Goal: Task Accomplishment & Management: Complete application form

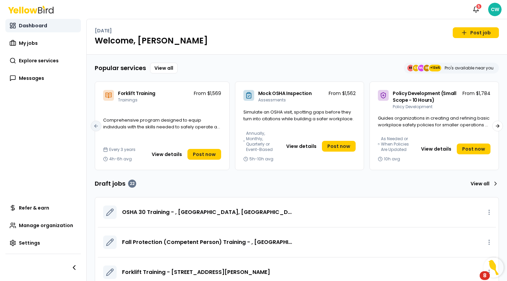
click at [10, 24] on rect at bounding box center [11, 24] width 2 height 3
click at [41, 45] on link "My jobs" at bounding box center [42, 42] width 75 height 13
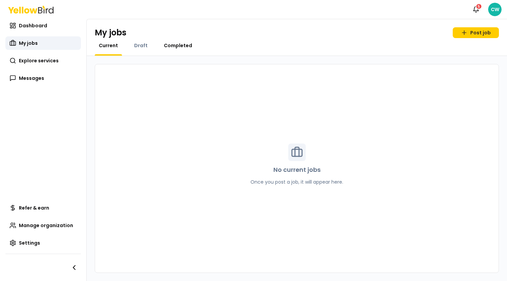
click at [175, 45] on span "Completed" at bounding box center [178, 45] width 28 height 7
click at [143, 48] on span "Draft" at bounding box center [140, 45] width 13 height 7
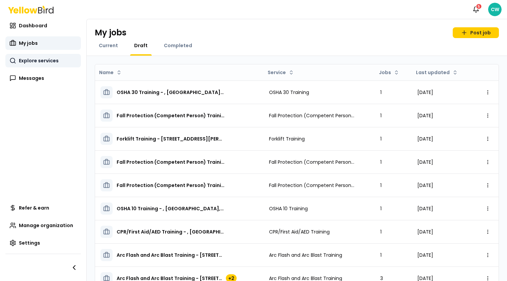
click at [37, 61] on span "Explore services" at bounding box center [39, 60] width 40 height 7
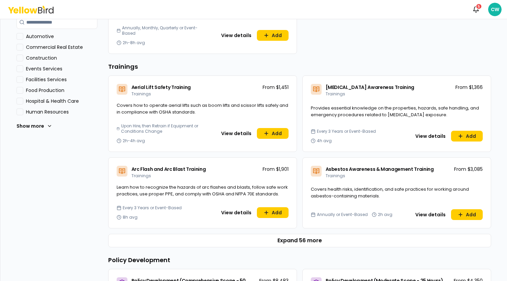
scroll to position [236, 0]
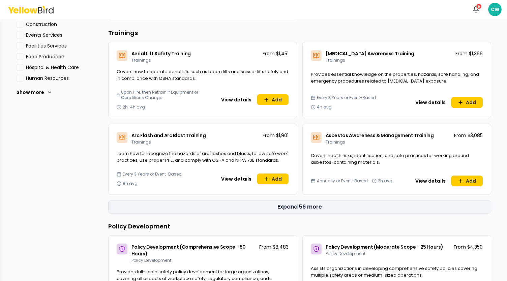
click at [303, 209] on button "Expand 56 more" at bounding box center [299, 206] width 383 height 13
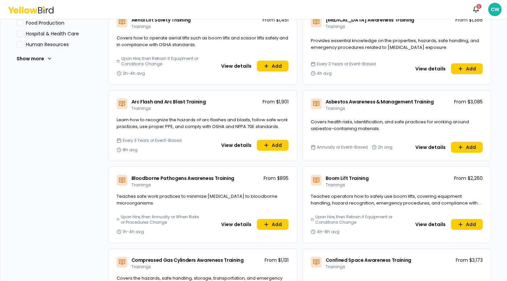
scroll to position [202, 0]
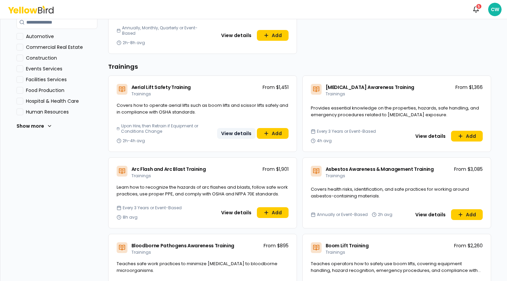
click at [229, 131] on button "View details" at bounding box center [236, 133] width 38 height 11
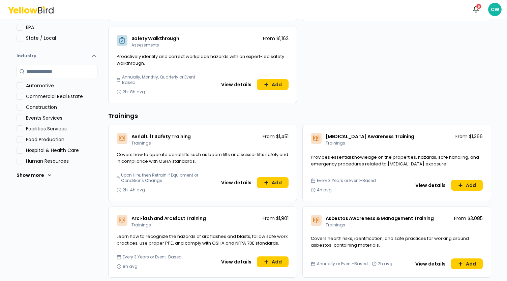
scroll to position [169, 0]
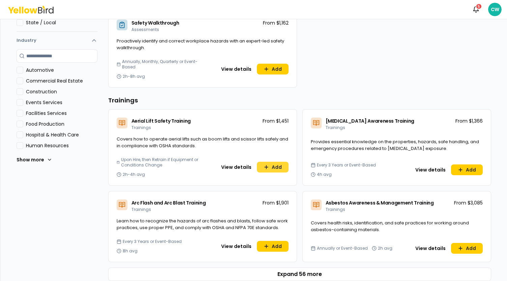
click at [271, 166] on button "Add" at bounding box center [273, 167] width 32 height 11
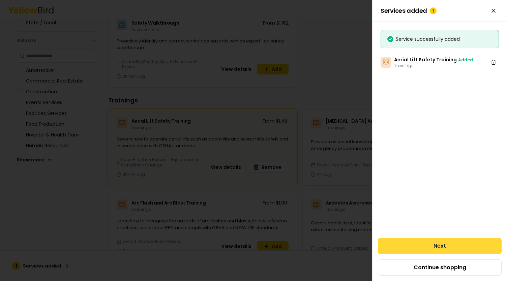
click at [435, 242] on button "Next" at bounding box center [440, 246] width 124 height 16
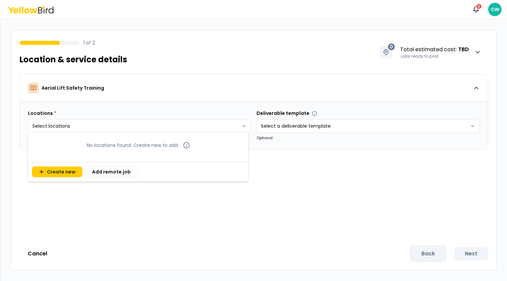
click at [177, 132] on body "Notifications 5 CW 1 of 2 Location & service details 0 Total estimated cost : T…" at bounding box center [253, 140] width 507 height 281
click at [64, 172] on button "Create new" at bounding box center [57, 171] width 50 height 11
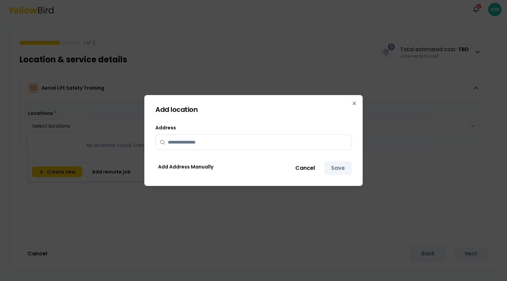
click at [163, 144] on icon at bounding box center [162, 142] width 5 height 5
drag, startPoint x: 174, startPoint y: 145, endPoint x: 207, endPoint y: 143, distance: 32.8
click at [174, 145] on input "text" at bounding box center [257, 142] width 179 height 15
type input "***"
click at [355, 104] on icon "button" at bounding box center [354, 103] width 3 height 3
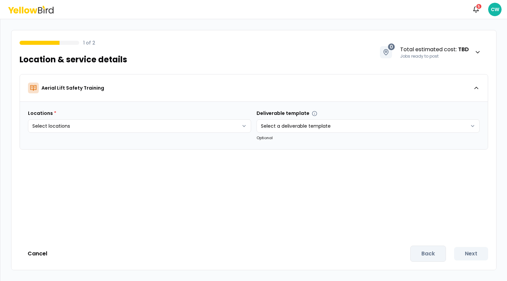
click at [25, 5] on html "Notifications 5 CW 1 of 2 Location & service details 0 Total estimated cost : T…" at bounding box center [253, 140] width 507 height 281
click at [25, 6] on icon at bounding box center [30, 10] width 45 height 8
click at [25, 10] on icon at bounding box center [26, 10] width 5 height 5
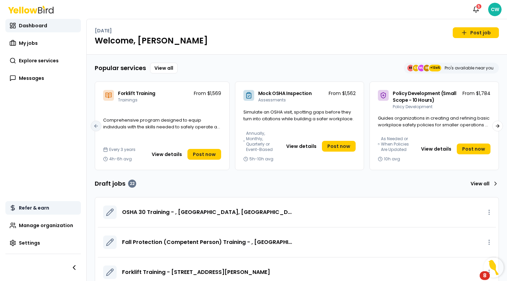
click at [32, 210] on span "Refer & earn" at bounding box center [34, 208] width 30 height 7
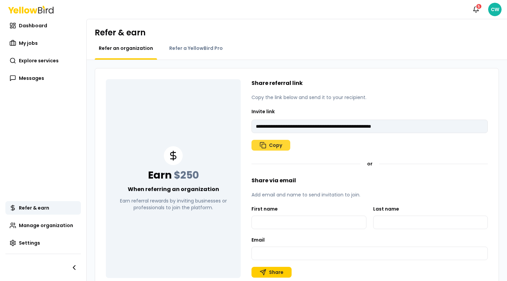
click at [277, 147] on button "Copy" at bounding box center [270, 145] width 39 height 11
click at [31, 42] on span "My jobs" at bounding box center [28, 43] width 19 height 7
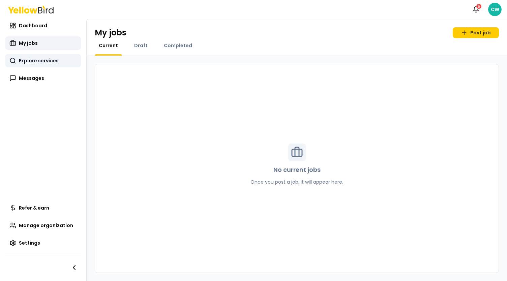
click at [34, 59] on span "Explore services" at bounding box center [39, 60] width 40 height 7
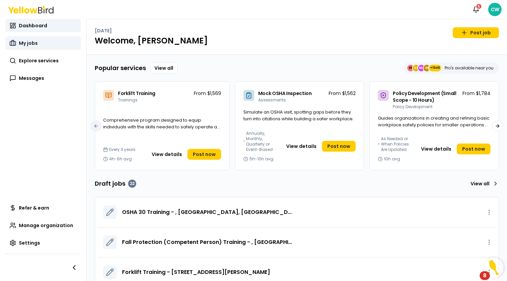
click at [41, 43] on link "My jobs" at bounding box center [42, 42] width 75 height 13
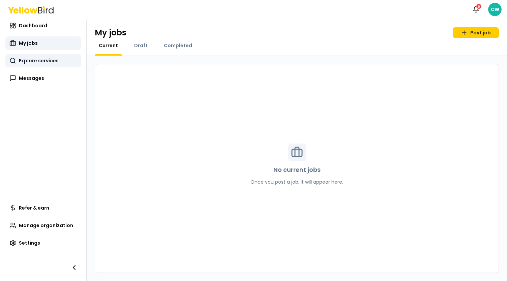
click at [44, 62] on span "Explore services" at bounding box center [39, 60] width 40 height 7
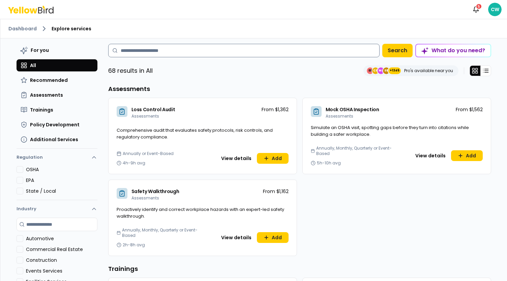
click at [158, 50] on input at bounding box center [243, 50] width 271 height 13
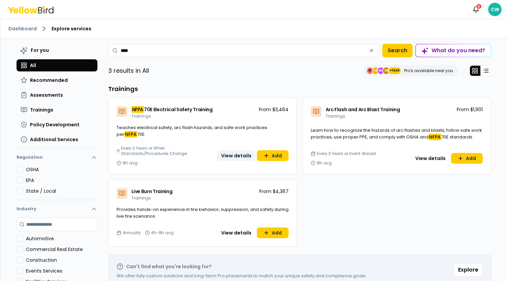
type input "****"
click at [241, 155] on button "View details" at bounding box center [236, 155] width 38 height 11
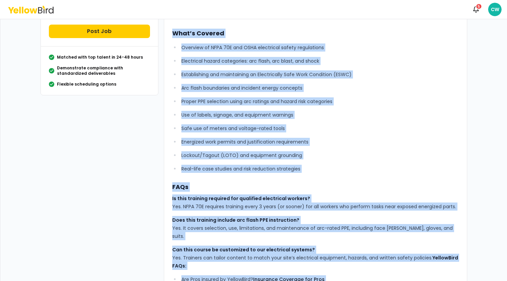
scroll to position [226, 0]
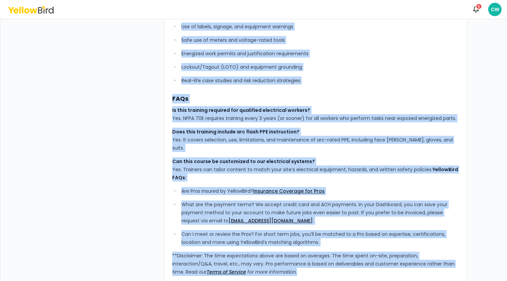
drag, startPoint x: 170, startPoint y: 55, endPoint x: 285, endPoint y: 270, distance: 243.7
click at [285, 270] on div "YellowBird’s NFPA 70E Electrical Safety Training equips up to 15 participants w…" at bounding box center [315, 50] width 303 height 467
copy div "YellowBird’s NFPA 70E Electrical Safety Training equips up to 15 participants w…"
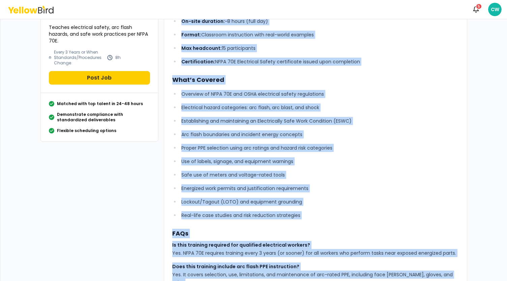
scroll to position [0, 0]
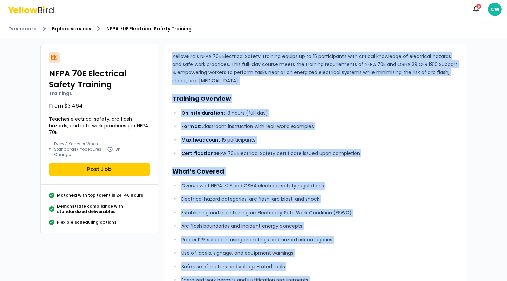
click at [61, 31] on link "Explore services" at bounding box center [72, 28] width 40 height 7
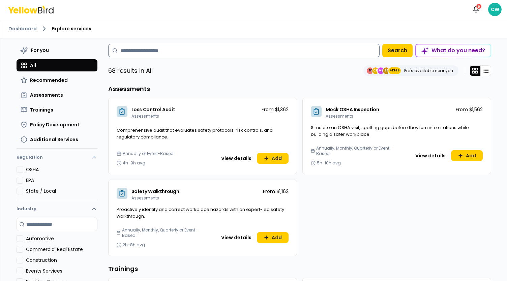
click at [149, 49] on input at bounding box center [243, 50] width 271 height 13
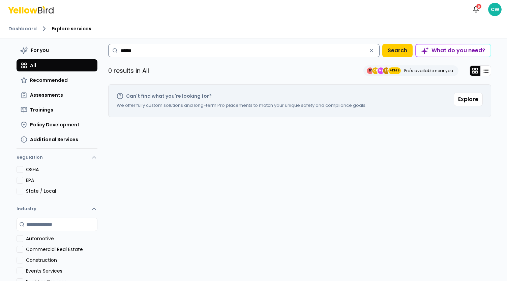
drag, startPoint x: 137, startPoint y: 54, endPoint x: 128, endPoint y: 54, distance: 9.1
click at [128, 54] on input "******" at bounding box center [243, 50] width 271 height 13
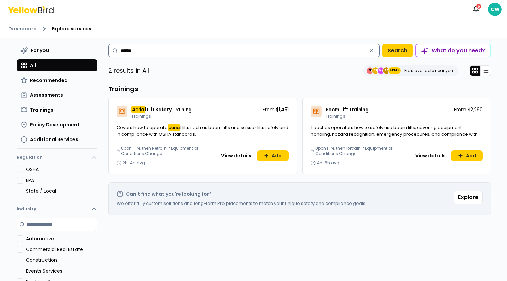
type input "******"
click at [230, 156] on button "View details" at bounding box center [236, 155] width 38 height 11
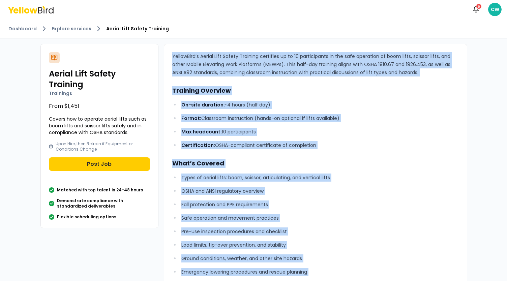
scroll to position [226, 0]
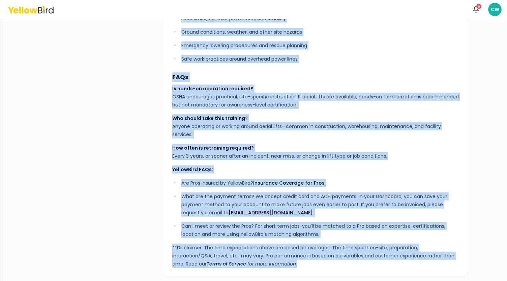
drag, startPoint x: 169, startPoint y: 56, endPoint x: 289, endPoint y: 291, distance: 264.1
click at [289, 281] on html "Notifications 5 CW Dashboard Explore services Aerial Lift Safety Training Aeria…" at bounding box center [253, 140] width 507 height 281
copy div "YellowBird’s Aerial Lift Safety Training certifies up to 10 participants in the…"
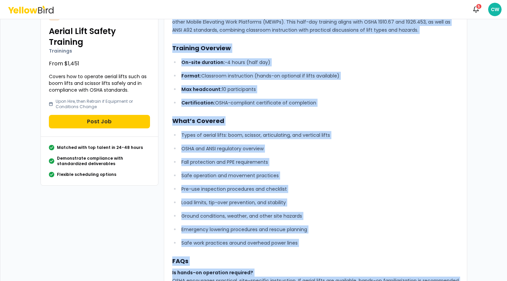
scroll to position [0, 0]
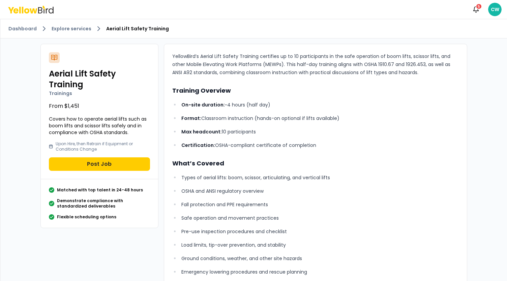
click at [246, 25] on ol "Dashboard Explore services Aerial Lift Safety Training" at bounding box center [253, 29] width 490 height 8
